Goal: Find specific page/section: Locate a particular part of the current website

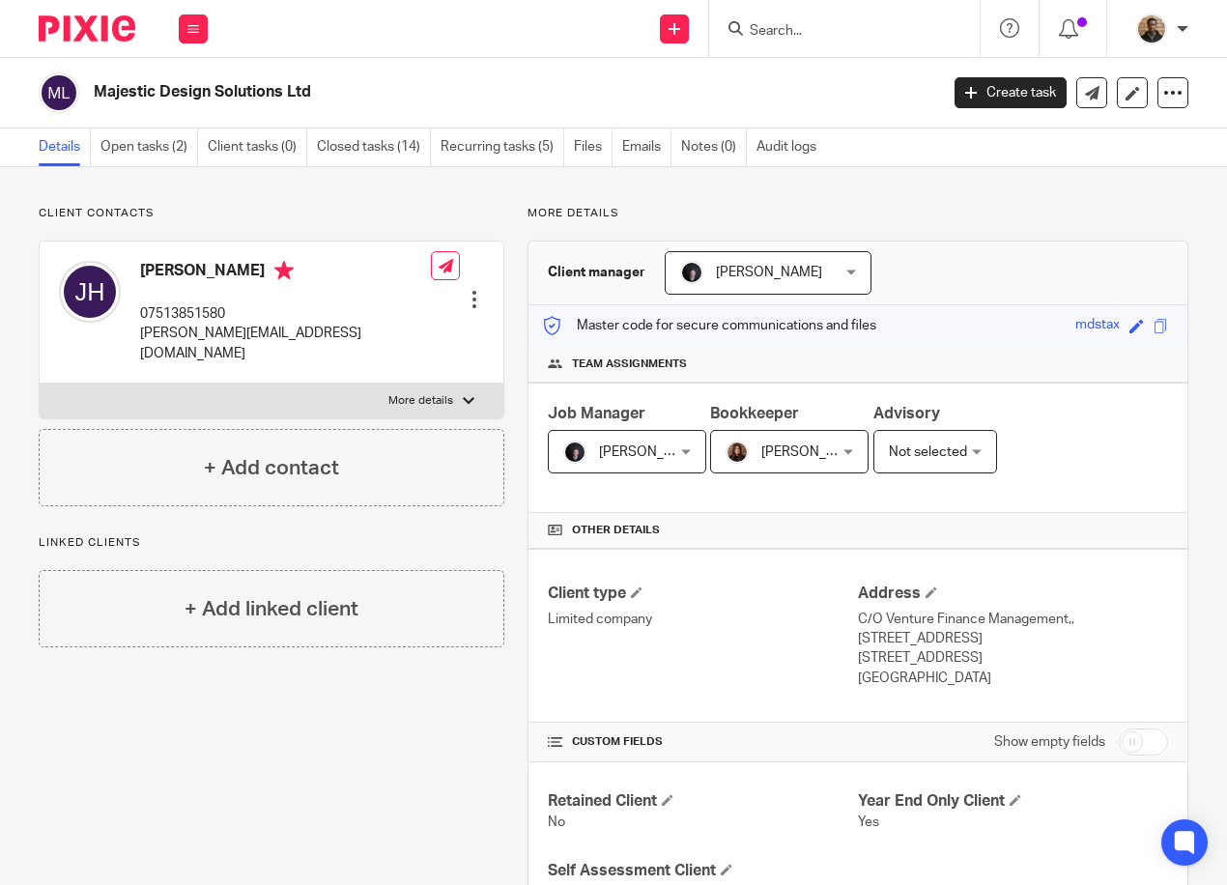
scroll to position [483, 0]
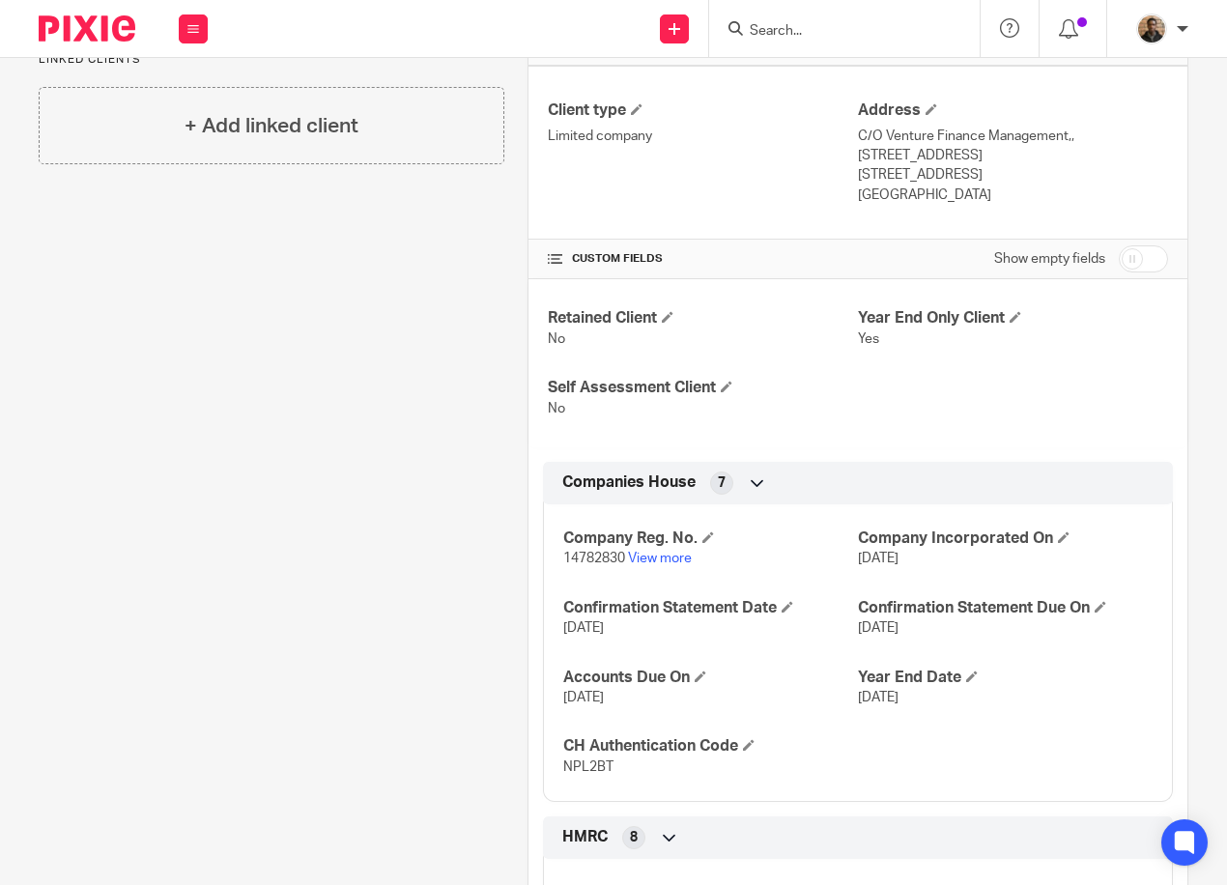
click at [845, 35] on input "Search" at bounding box center [835, 31] width 174 height 17
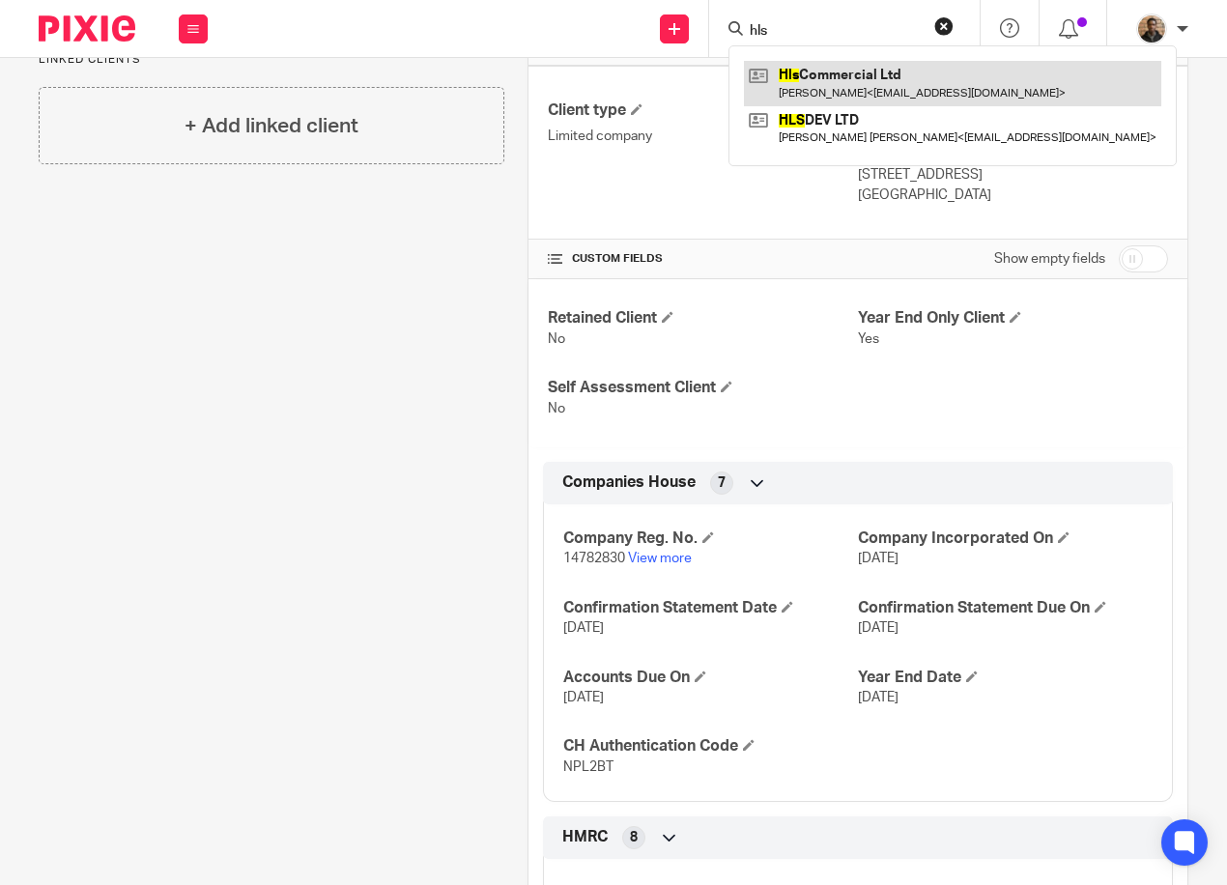
type input "hls"
click at [906, 88] on link at bounding box center [952, 83] width 417 height 44
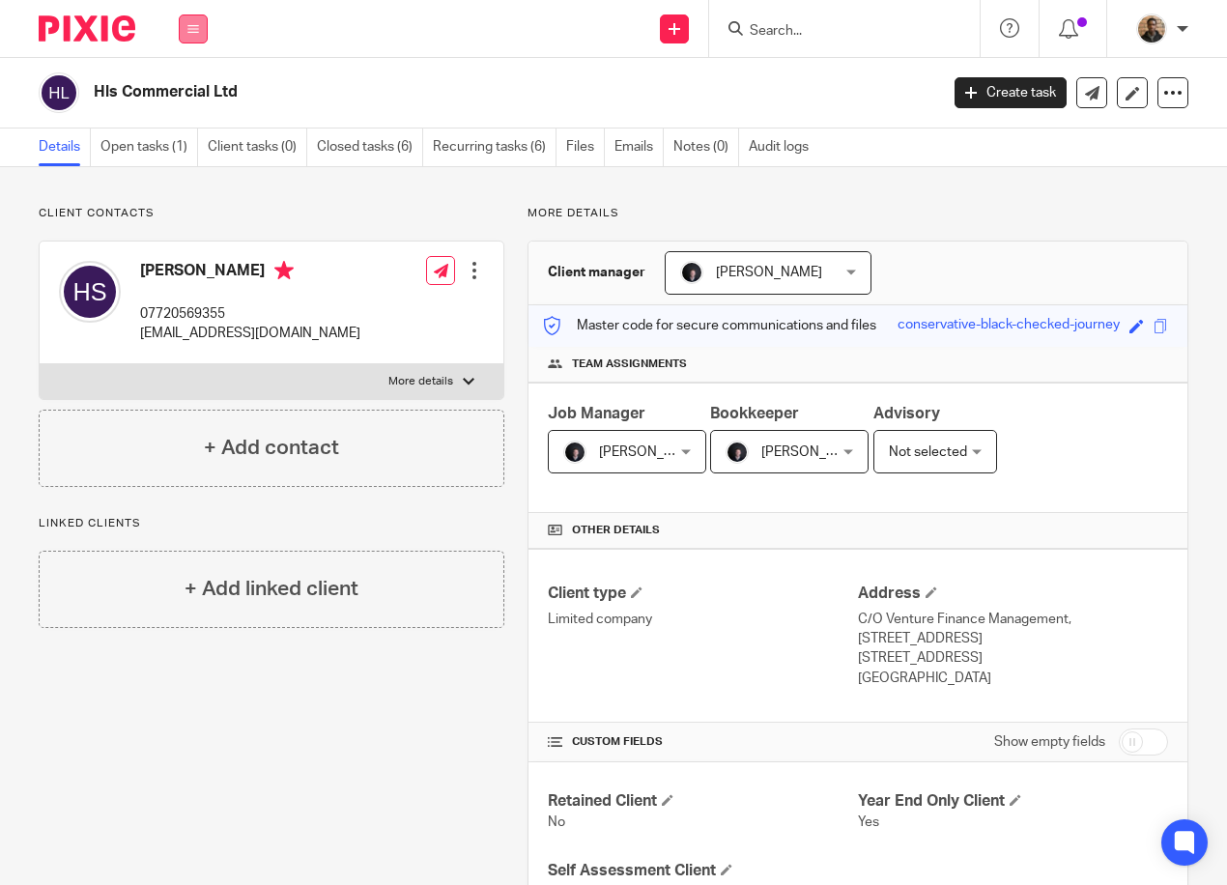
click at [206, 26] on button at bounding box center [193, 28] width 29 height 29
click at [192, 89] on link "Work" at bounding box center [182, 90] width 31 height 14
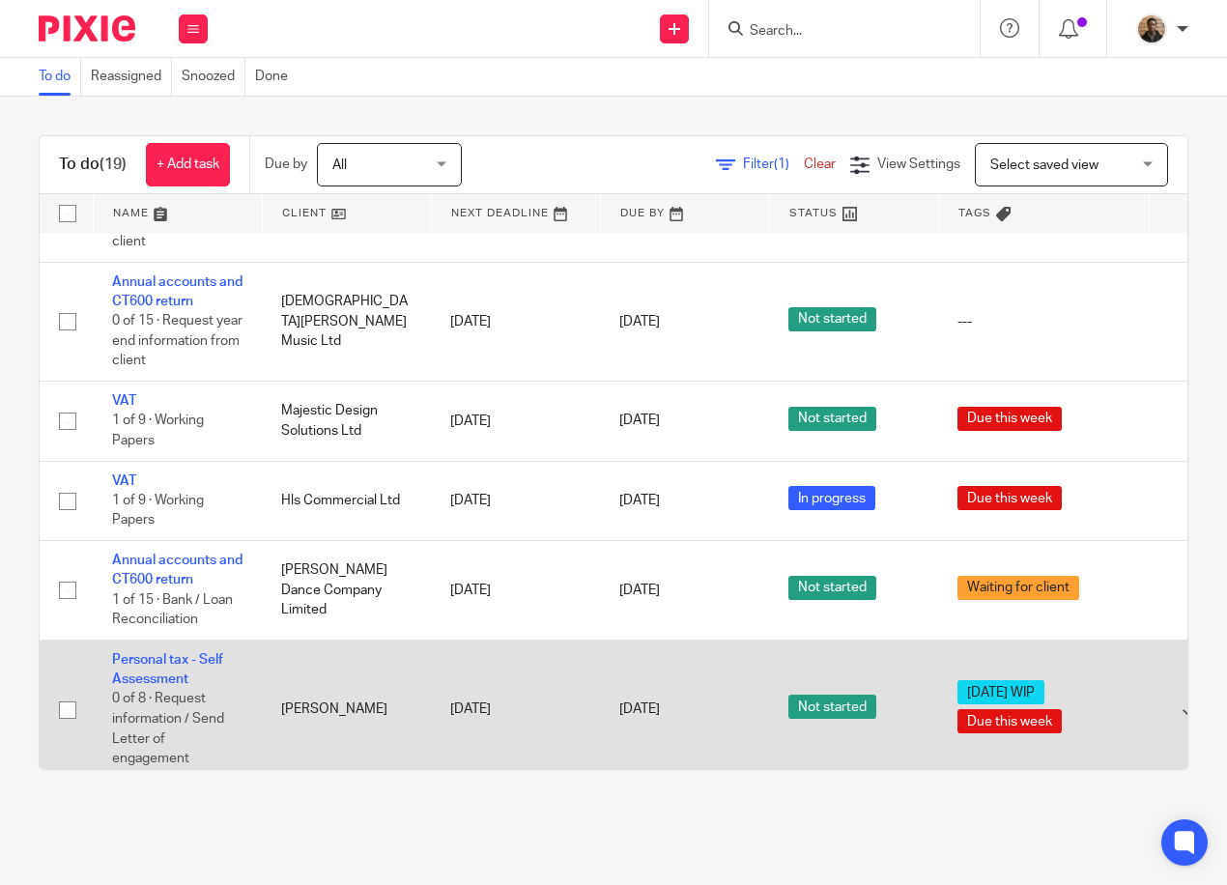
scroll to position [1159, 0]
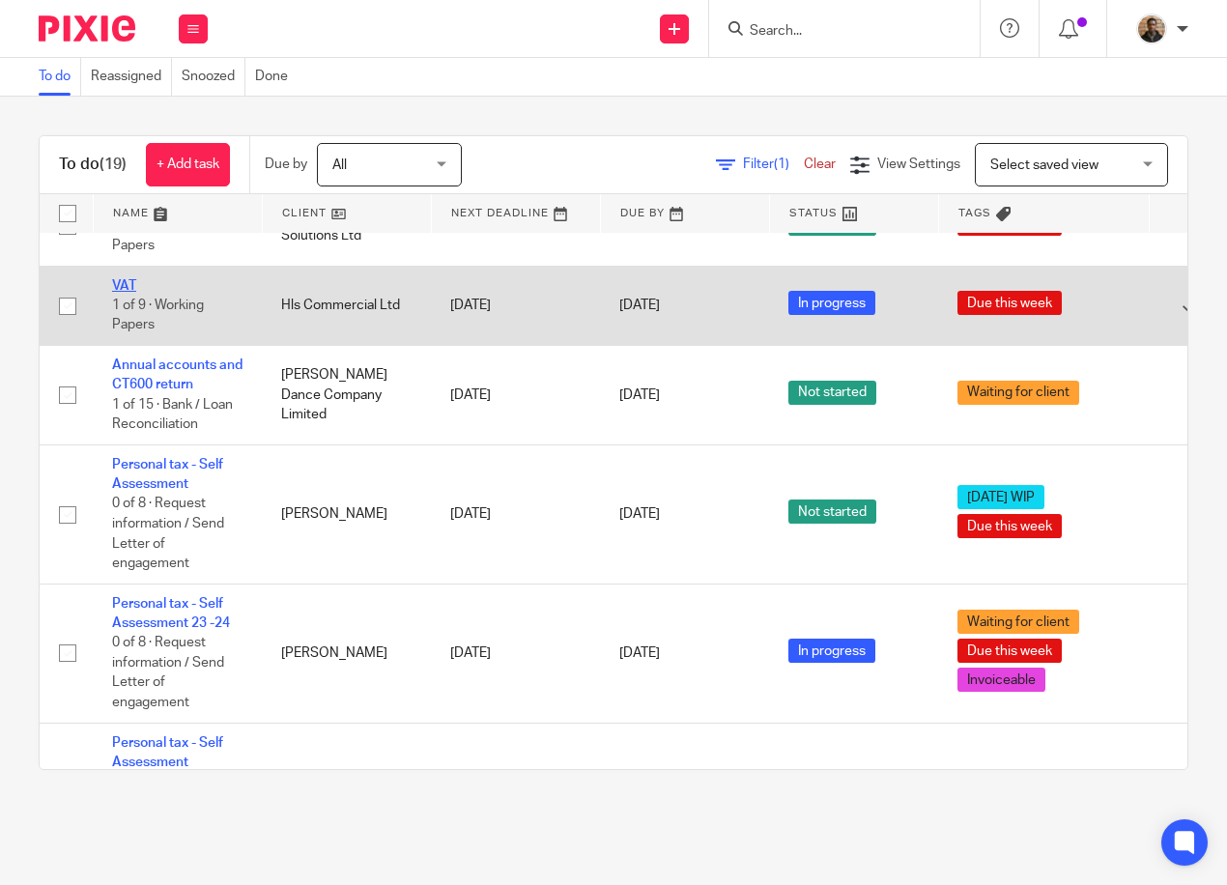
click at [127, 285] on link "VAT" at bounding box center [124, 286] width 24 height 14
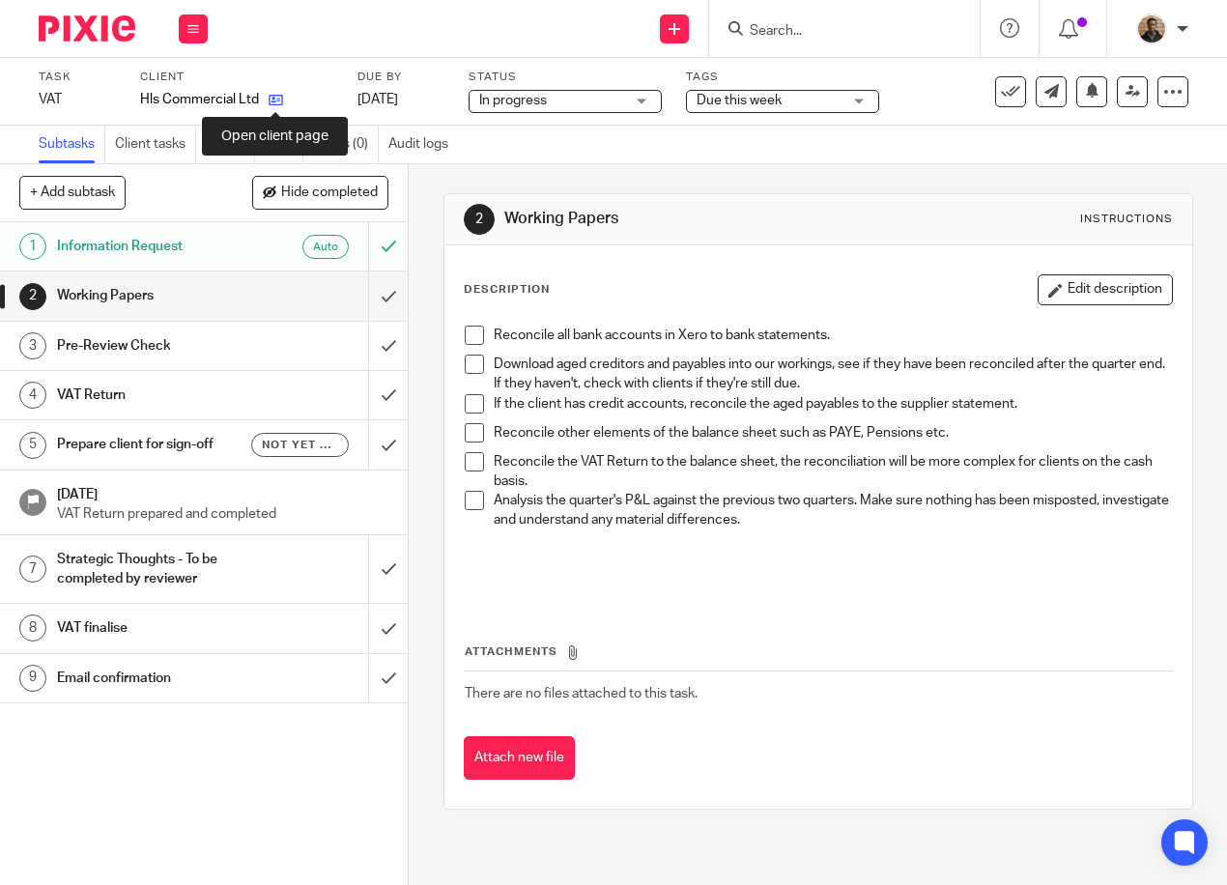
click at [271, 94] on icon at bounding box center [276, 100] width 14 height 14
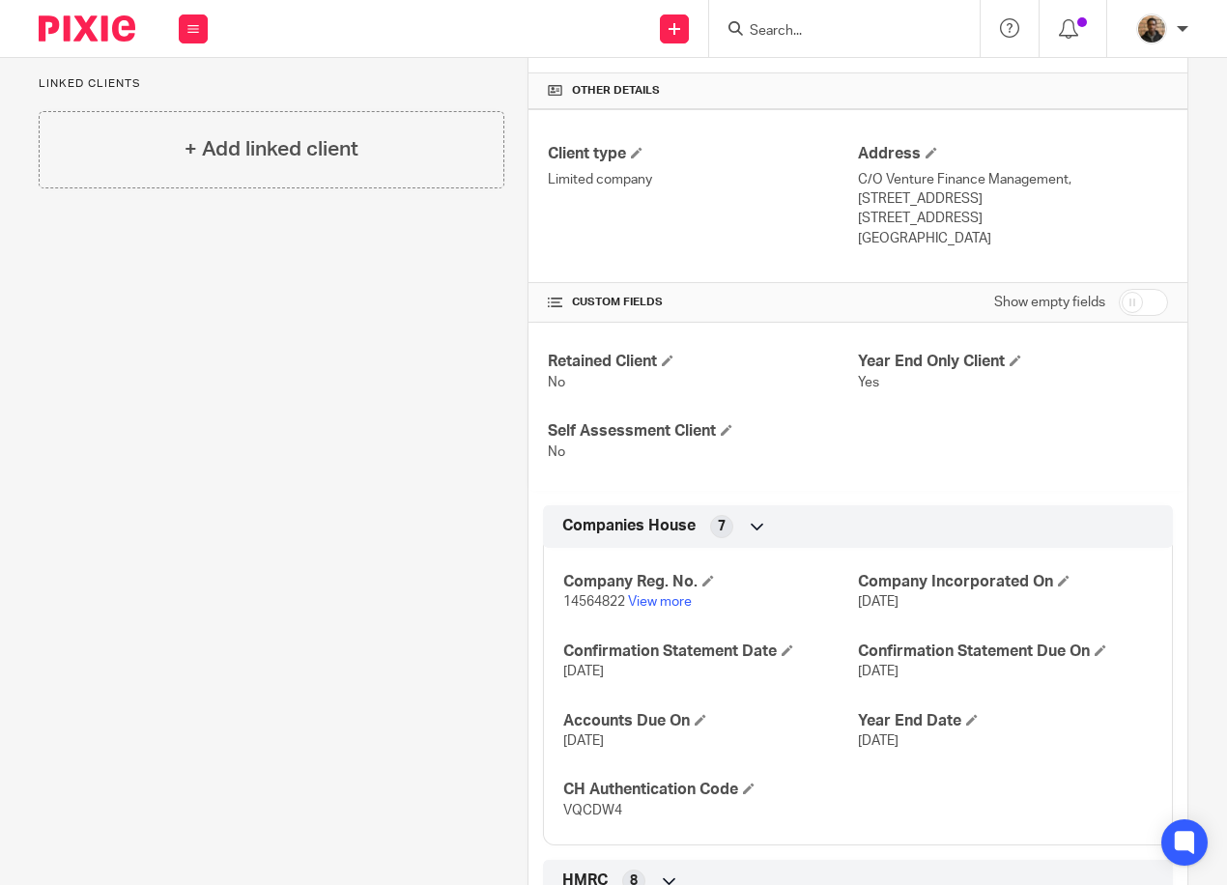
scroll to position [250, 0]
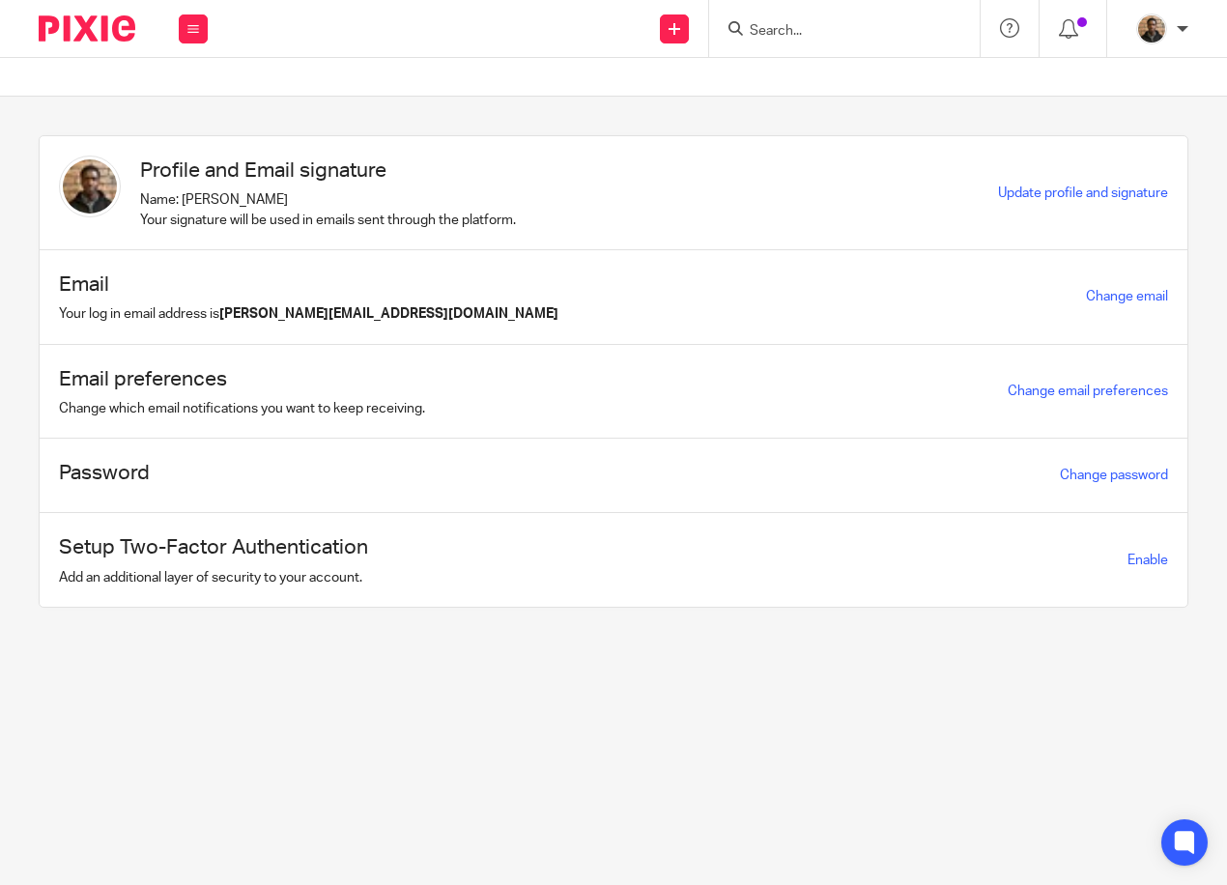
click at [757, 23] on input "Search" at bounding box center [835, 31] width 174 height 17
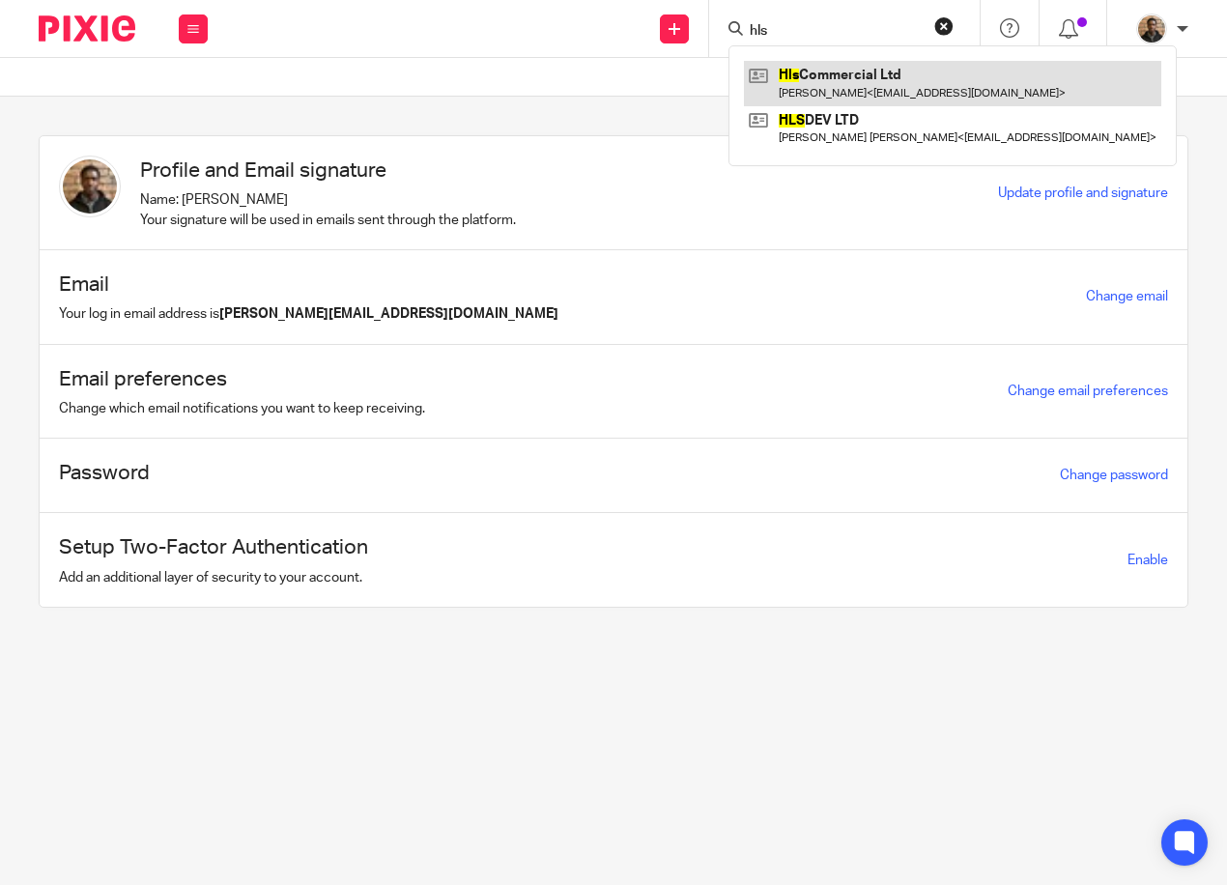
type input "hls"
click at [891, 91] on link at bounding box center [952, 83] width 417 height 44
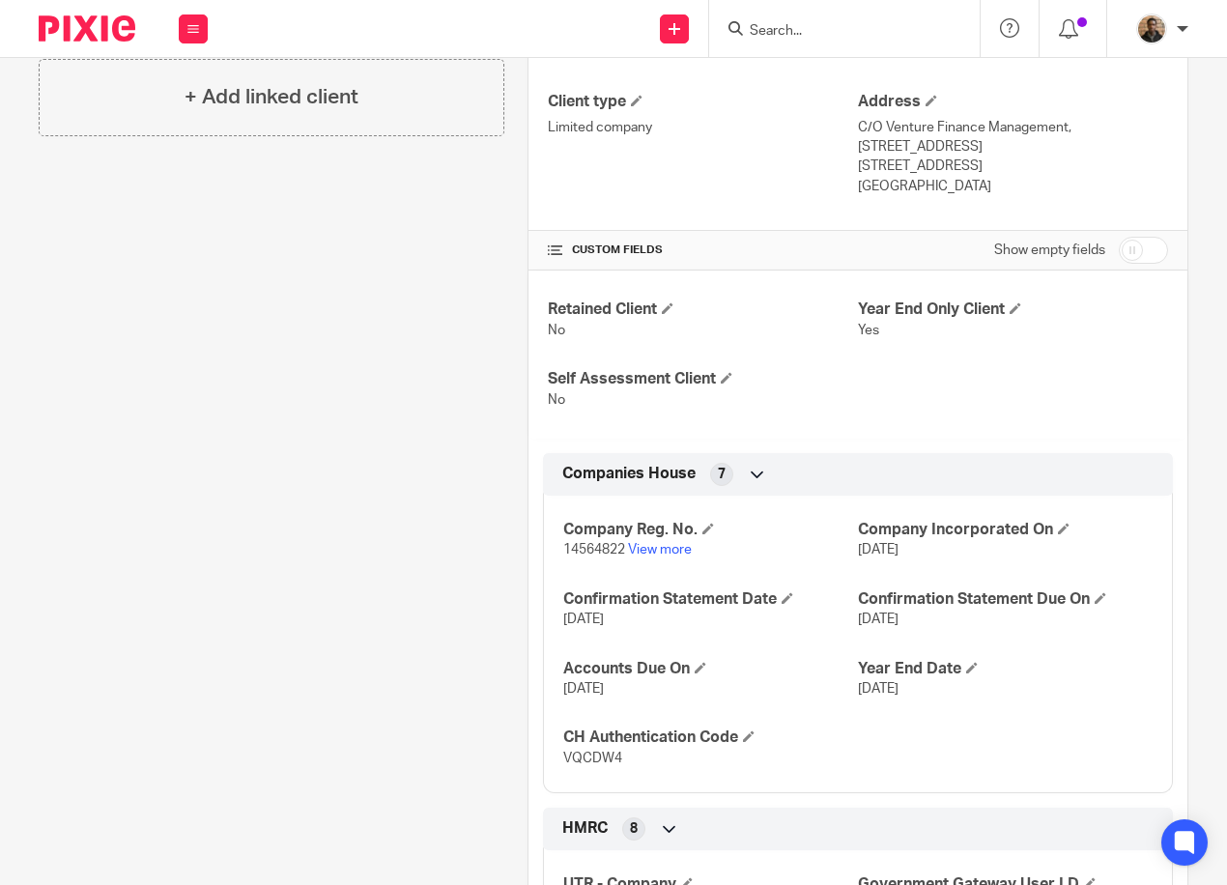
scroll to position [676, 0]
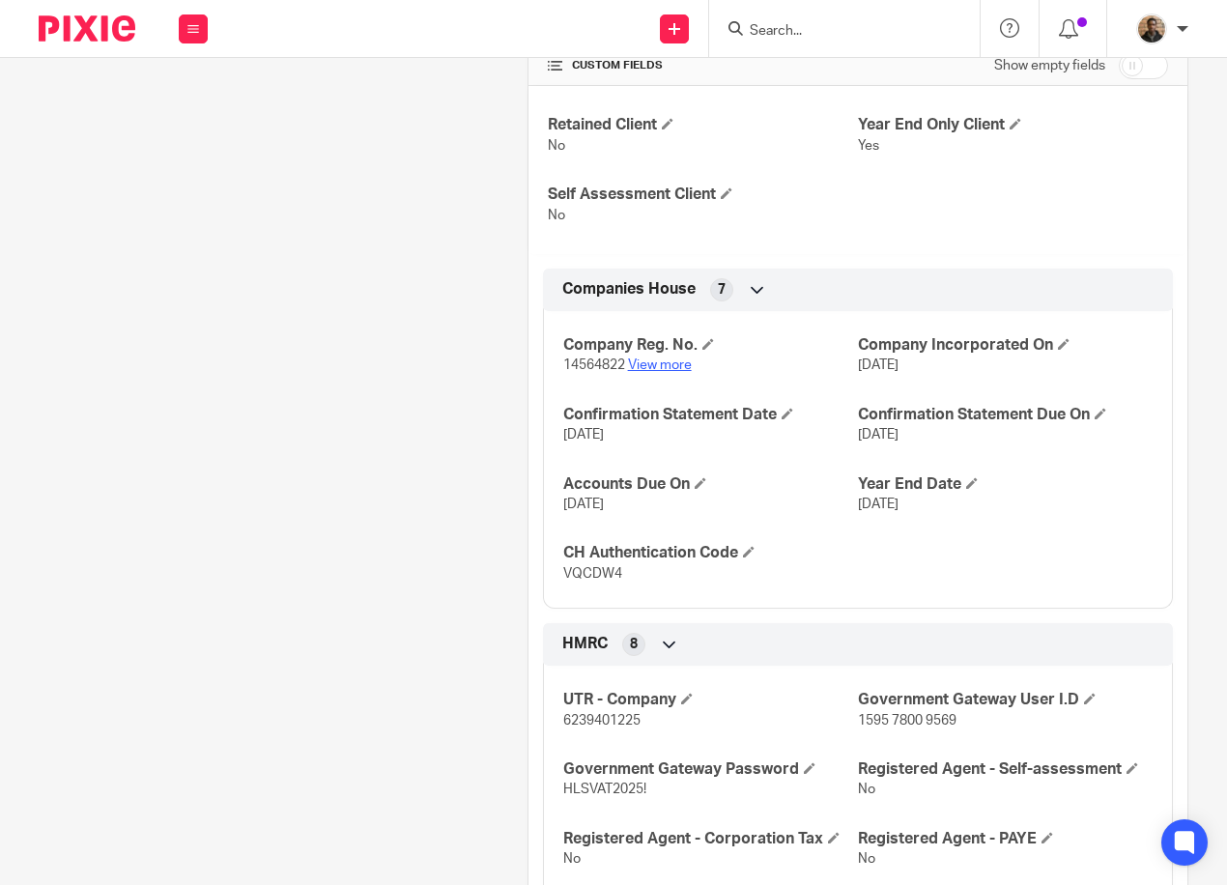
click at [638, 371] on link "View more" at bounding box center [660, 365] width 64 height 14
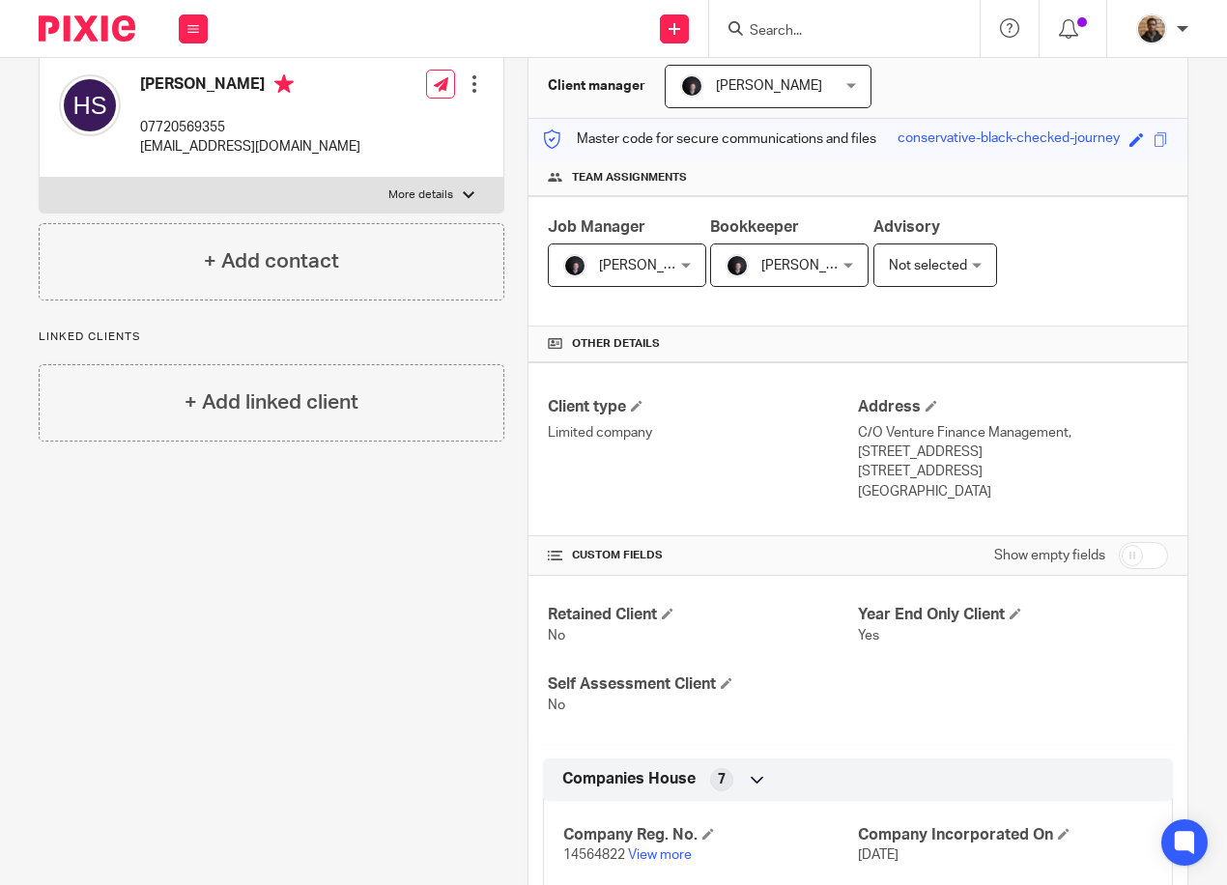
scroll to position [0, 0]
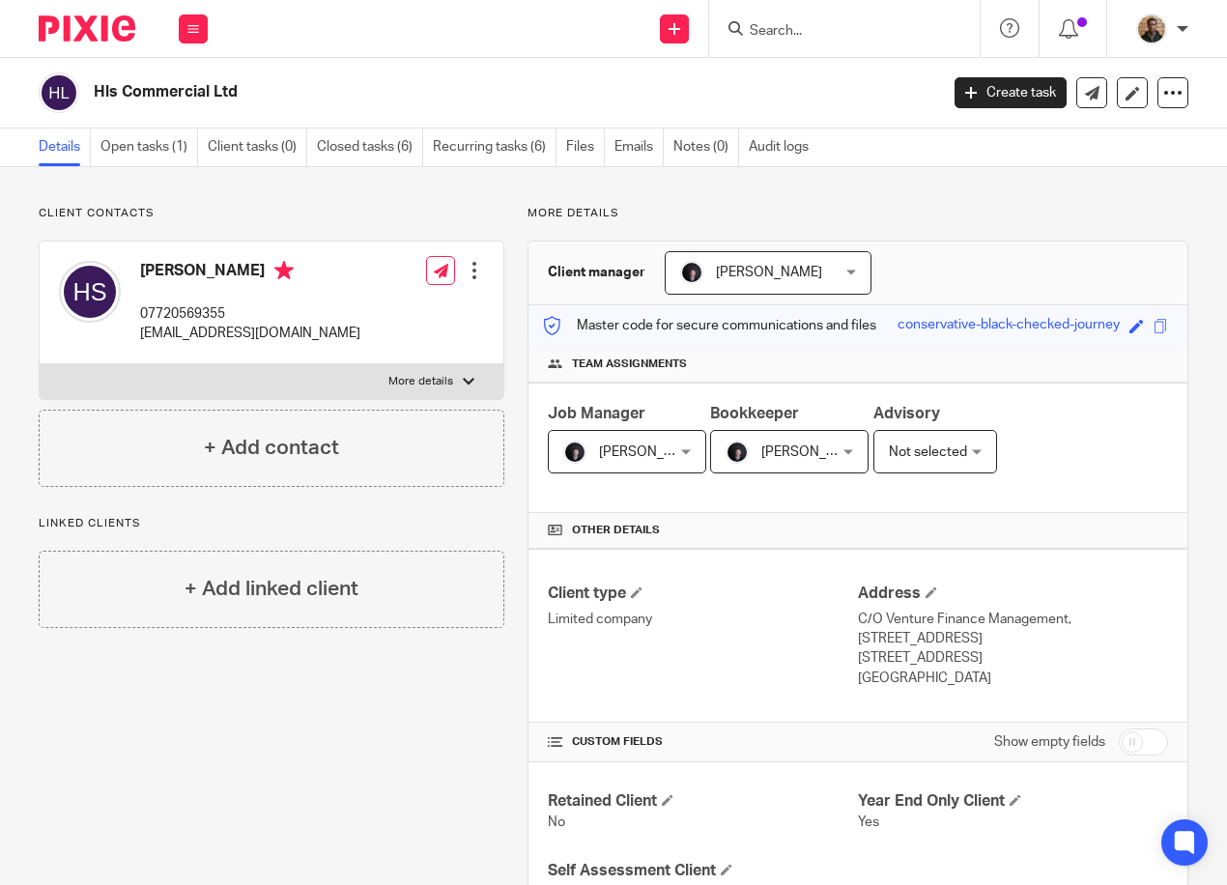
click at [486, 381] on label "More details" at bounding box center [272, 381] width 464 height 35
click at [40, 364] on input "More details" at bounding box center [39, 363] width 1 height 1
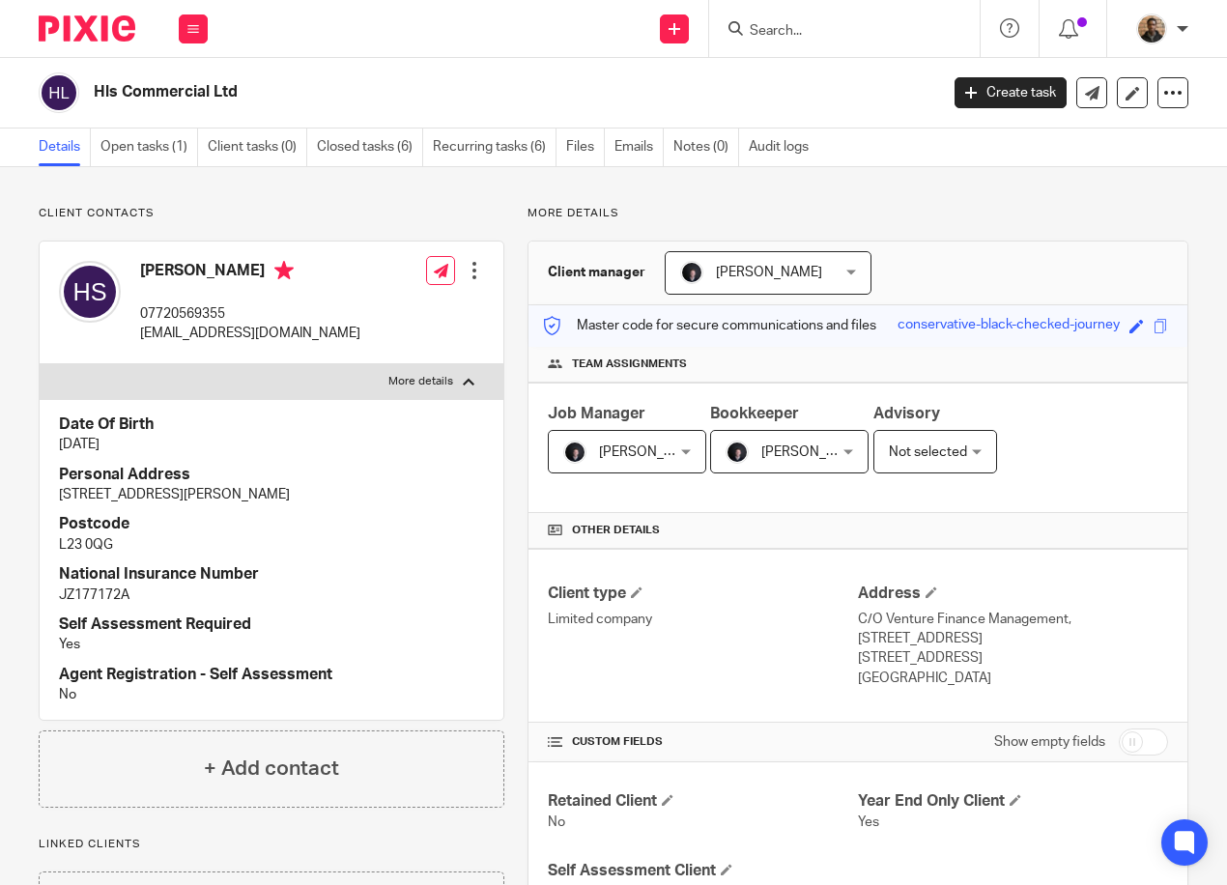
click at [484, 380] on label "More details" at bounding box center [272, 381] width 464 height 35
click at [40, 364] on input "More details" at bounding box center [39, 363] width 1 height 1
checkbox input "false"
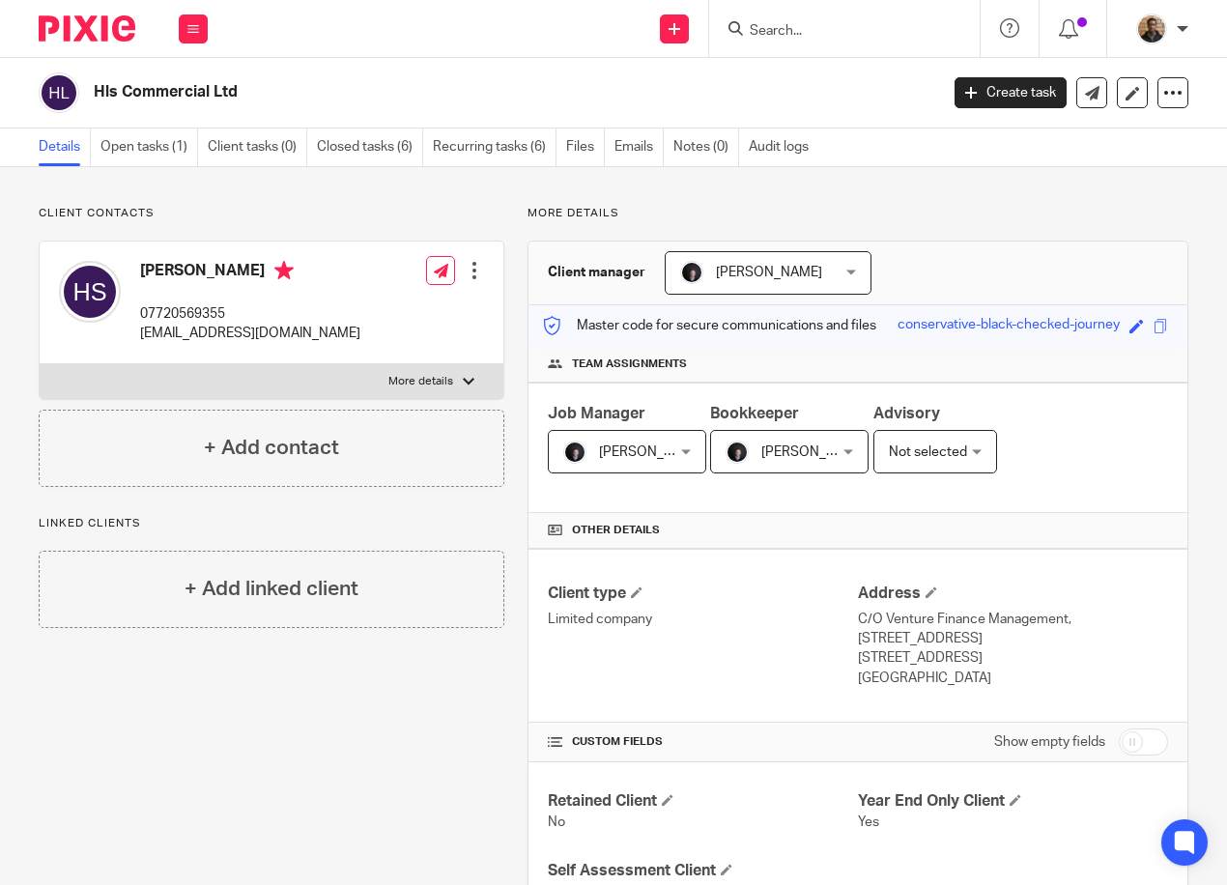
click at [95, 284] on img at bounding box center [90, 292] width 62 height 62
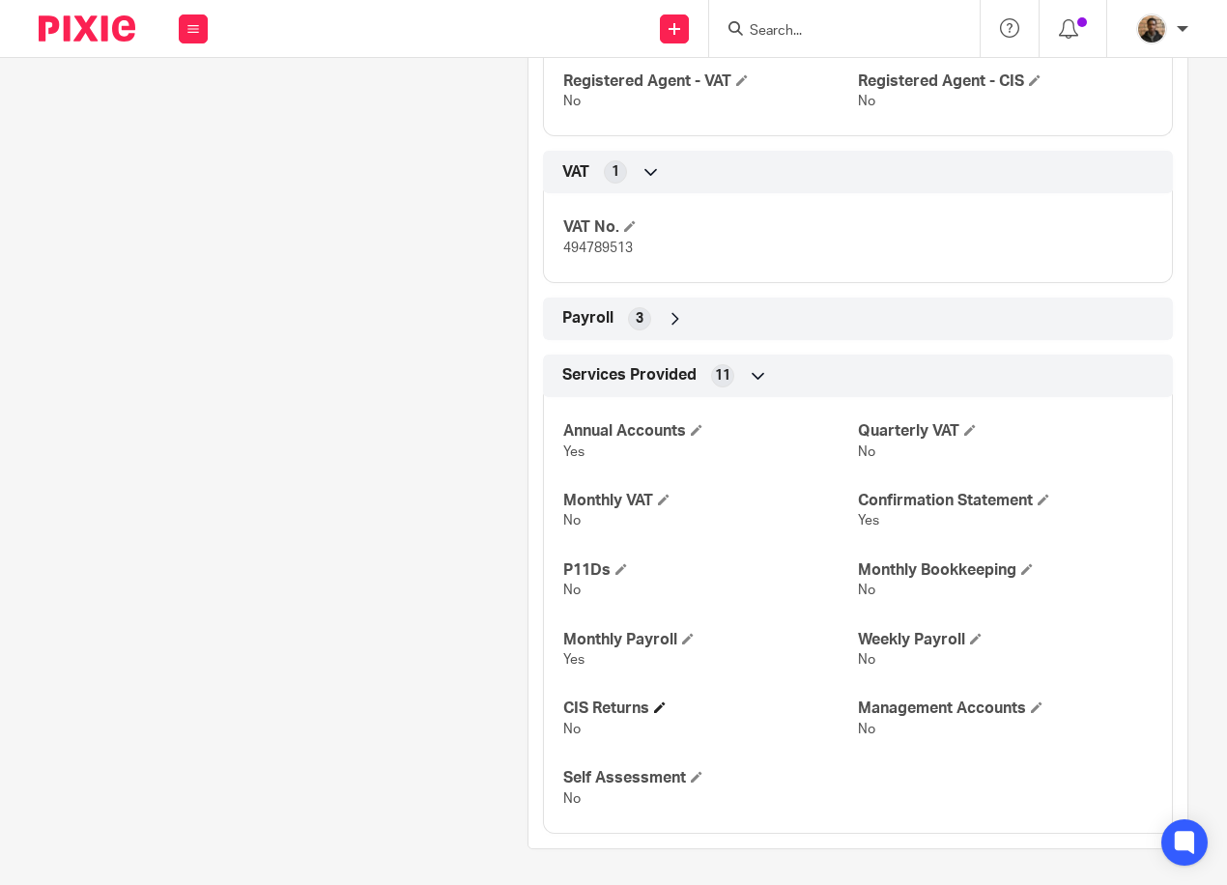
scroll to position [1506, 0]
